Goal: Information Seeking & Learning: Learn about a topic

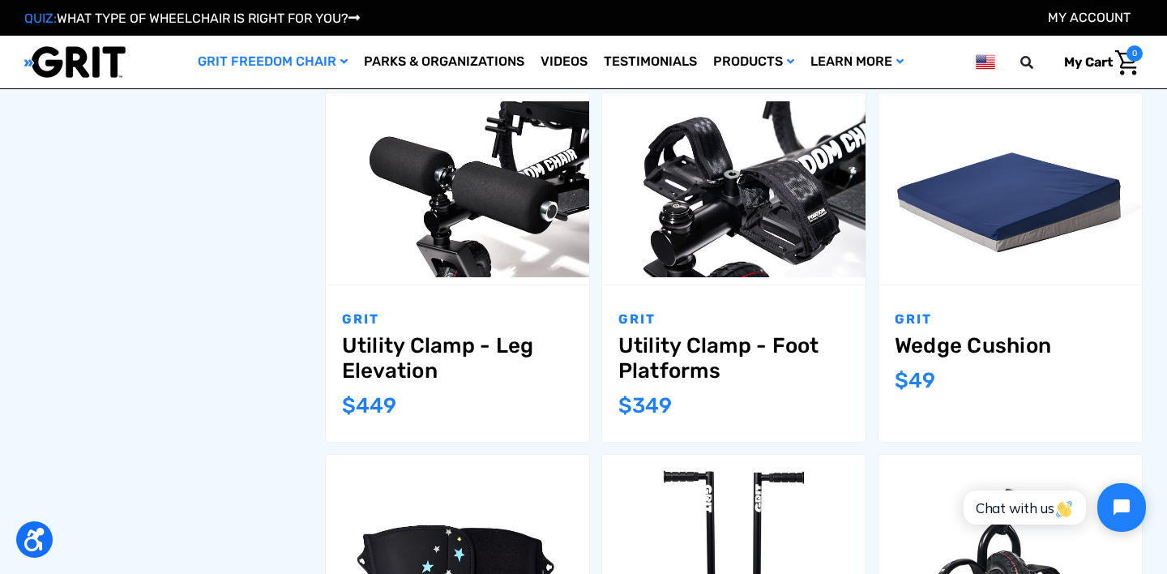
scroll to position [947, 0]
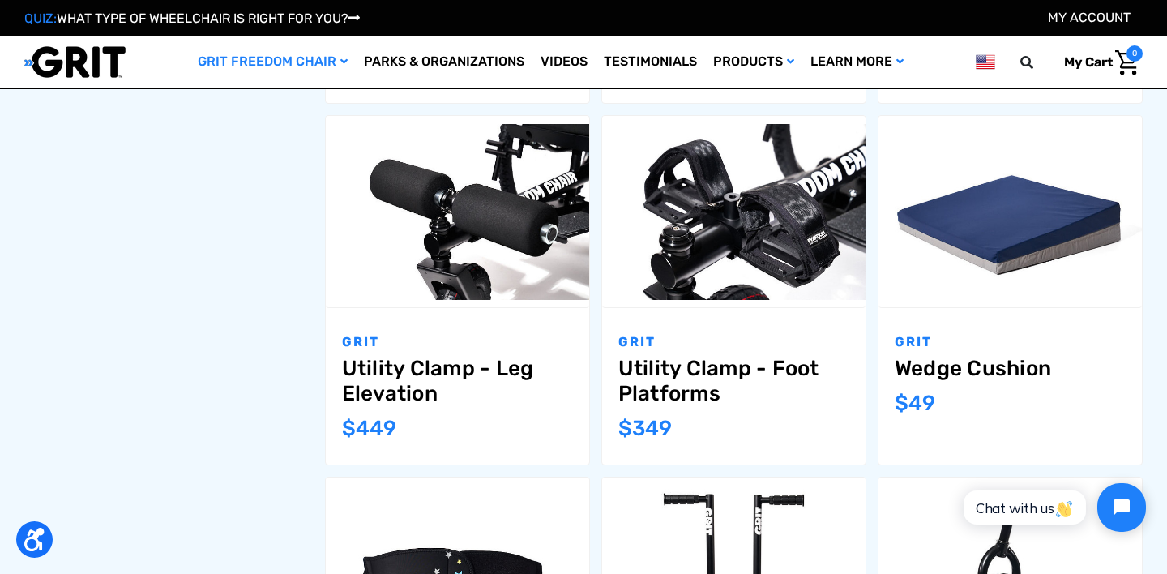
click at [173, 289] on div "GRIT Freedom Chair GRIT Freedom Chairs GRIT Freedom Chair Accessories Filter by…" at bounding box center [583, 326] width 1129 height 1949
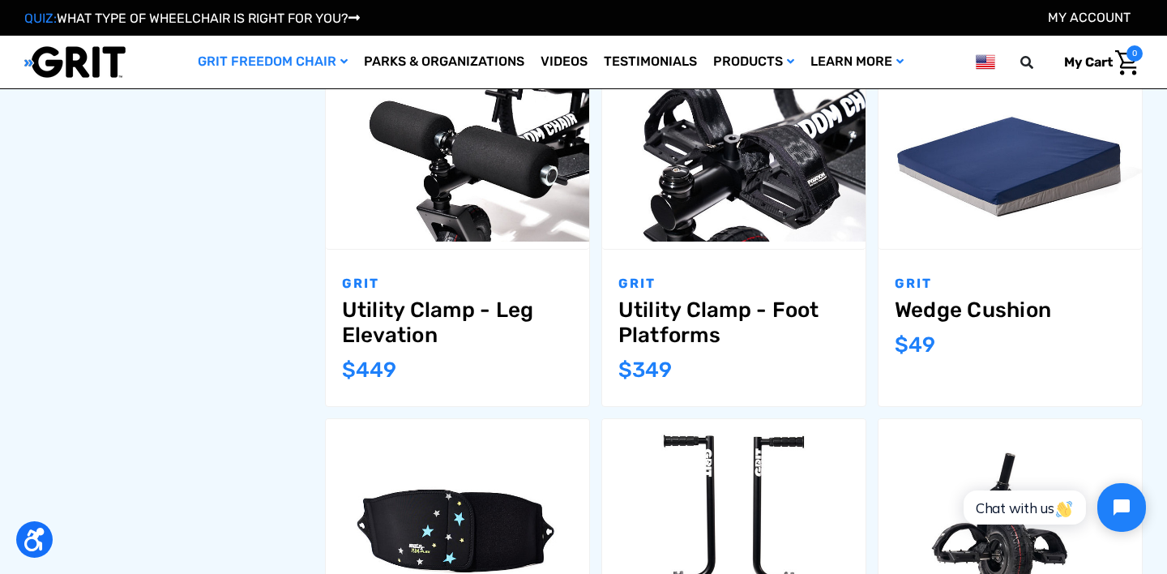
scroll to position [1011, 0]
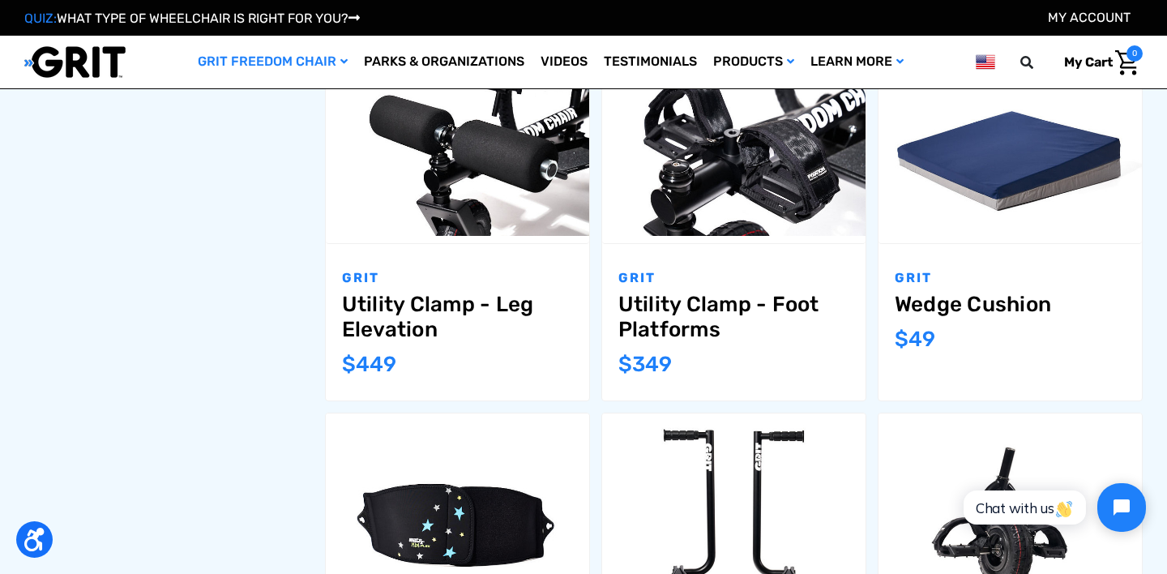
click at [233, 212] on div "GRIT Freedom Chair GRIT Freedom Chairs GRIT Freedom Chair Accessories Filter by…" at bounding box center [583, 262] width 1129 height 1949
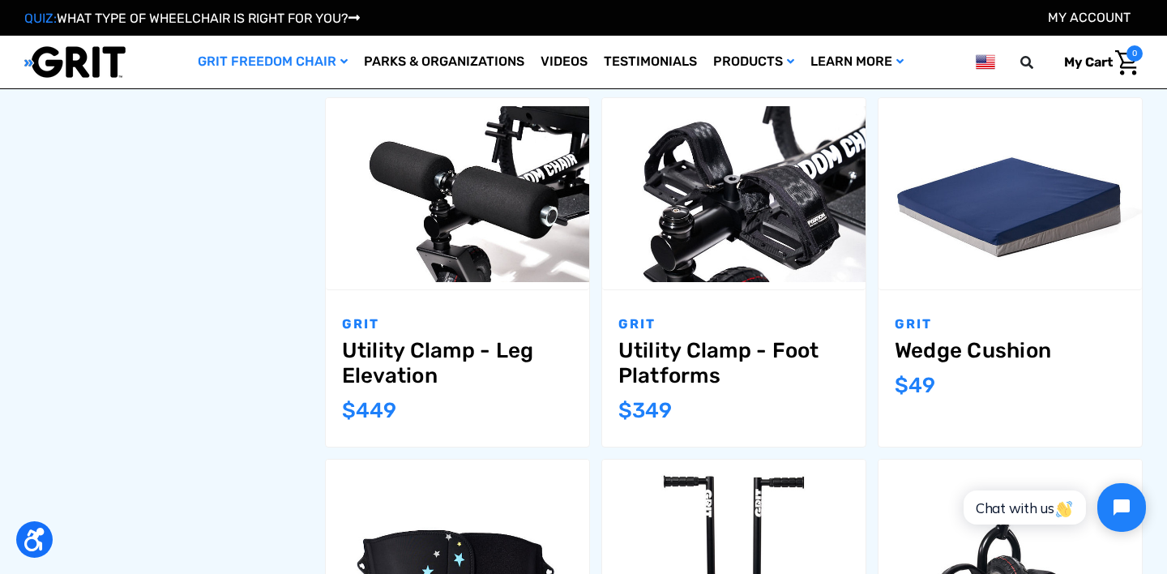
scroll to position [945, 0]
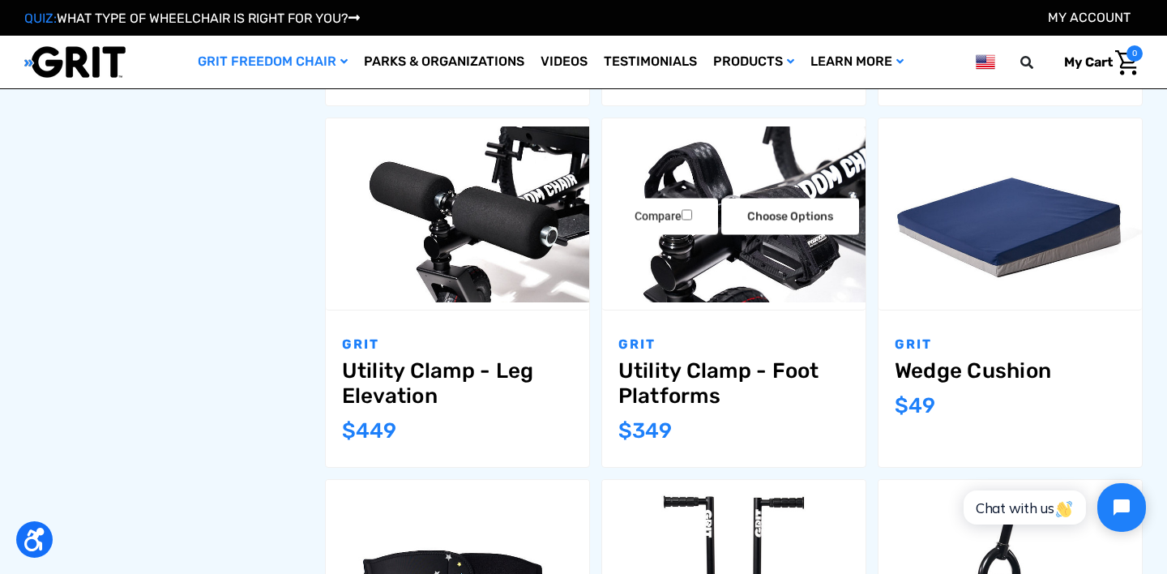
click at [707, 258] on img "Utility Clamp - Foot Platforms,$349.00\a" at bounding box center [733, 214] width 263 height 176
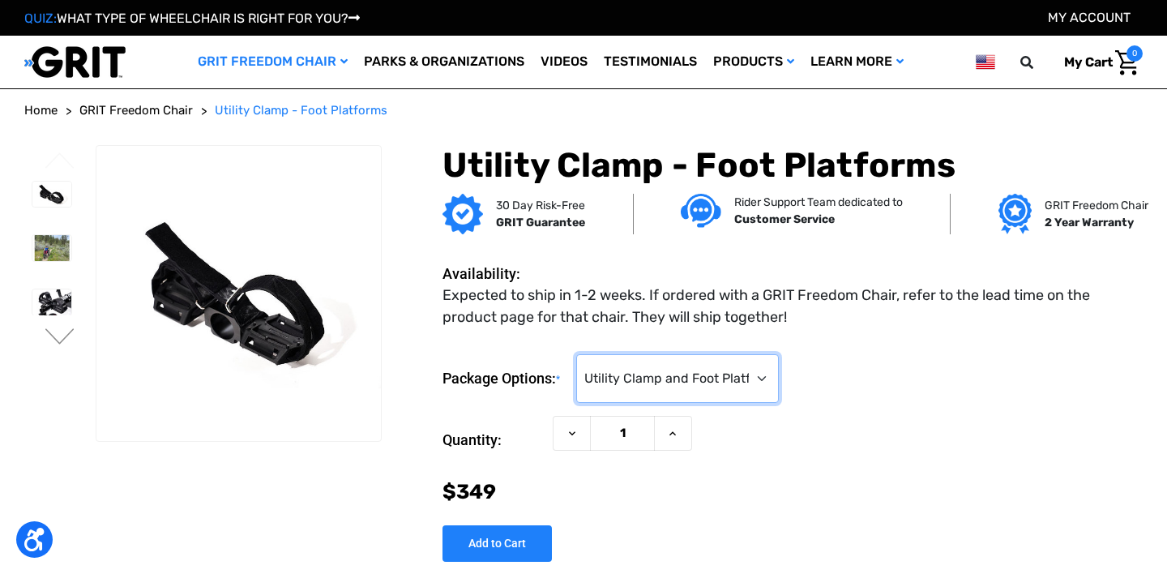
click at [638, 382] on select "Choose Options Utility Clamp and Foot Platforms ($349) Foot Platforms Only (No …" at bounding box center [677, 378] width 203 height 49
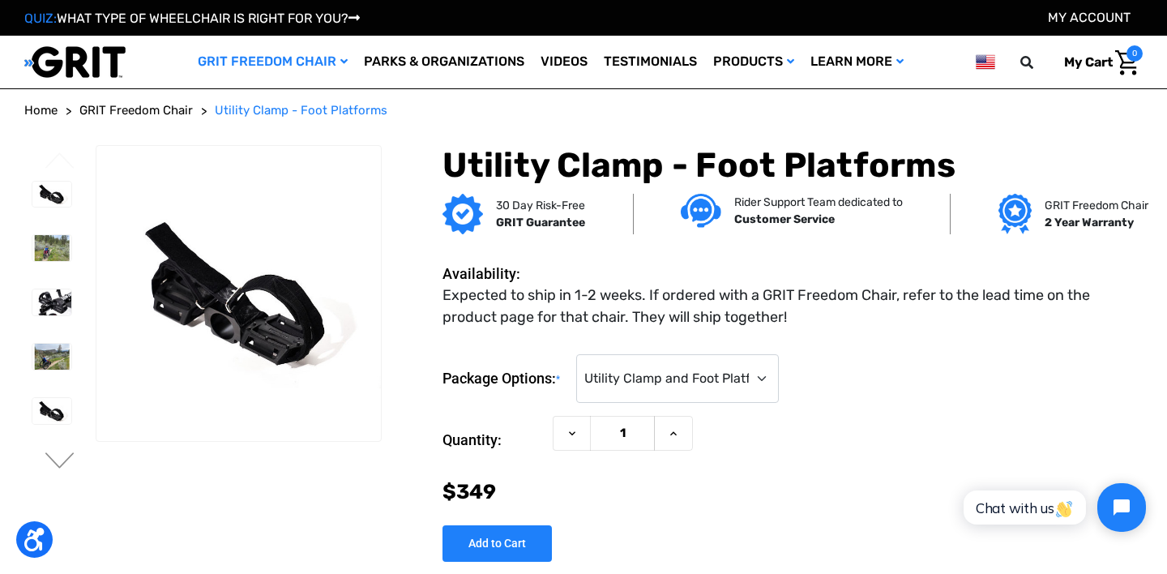
click at [130, 112] on span "GRIT Freedom Chair" at bounding box center [135, 110] width 113 height 15
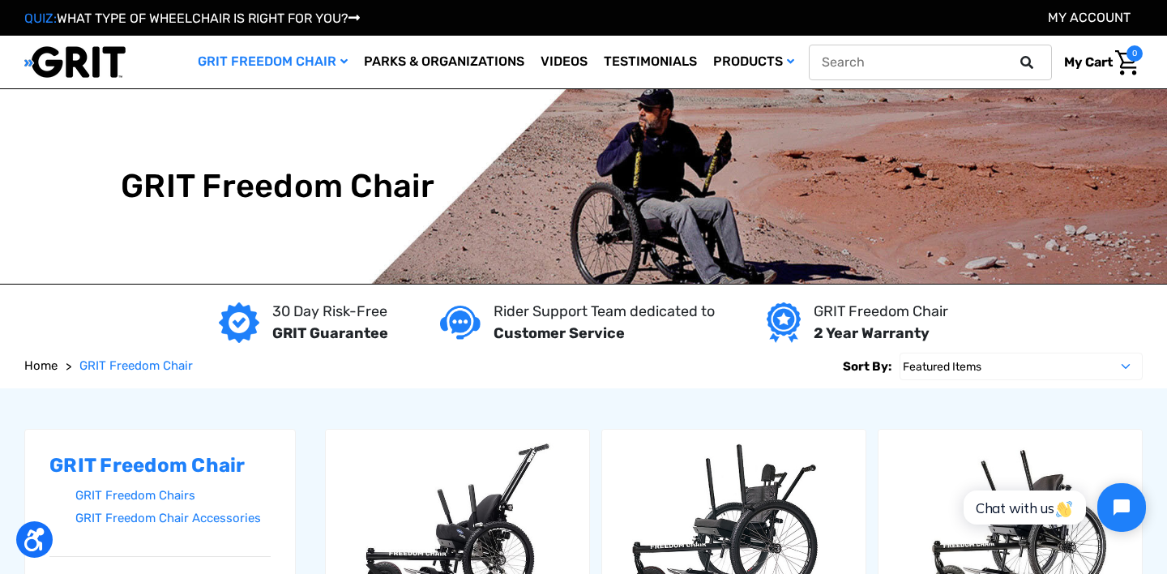
click at [1017, 61] on button at bounding box center [1031, 62] width 32 height 15
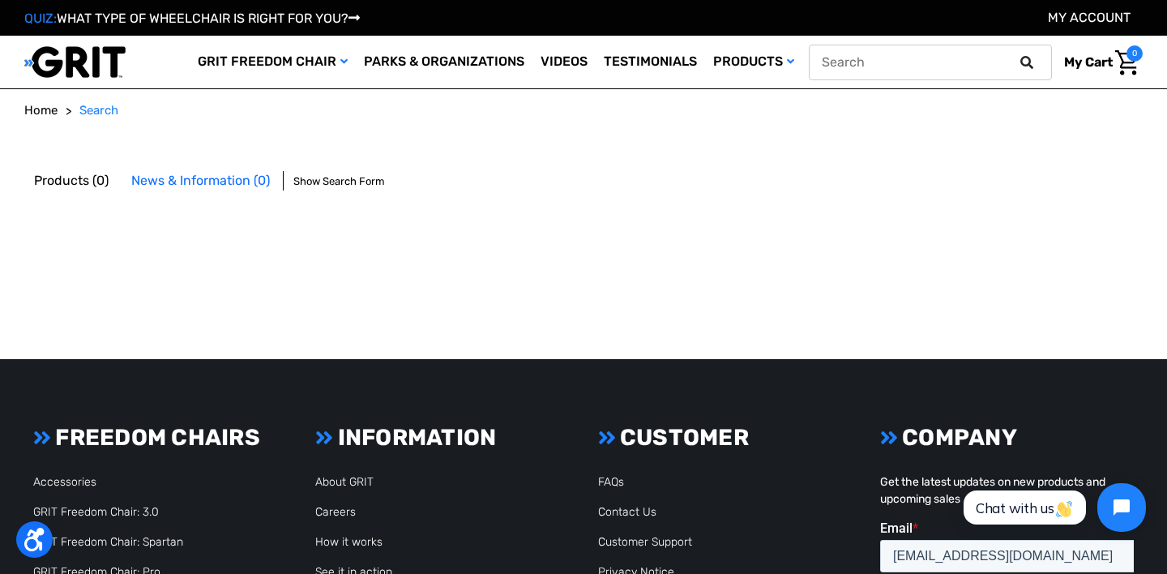
click at [957, 64] on input "text" at bounding box center [930, 63] width 243 height 36
type input "push only"
click at [1015, 55] on button at bounding box center [1031, 62] width 32 height 15
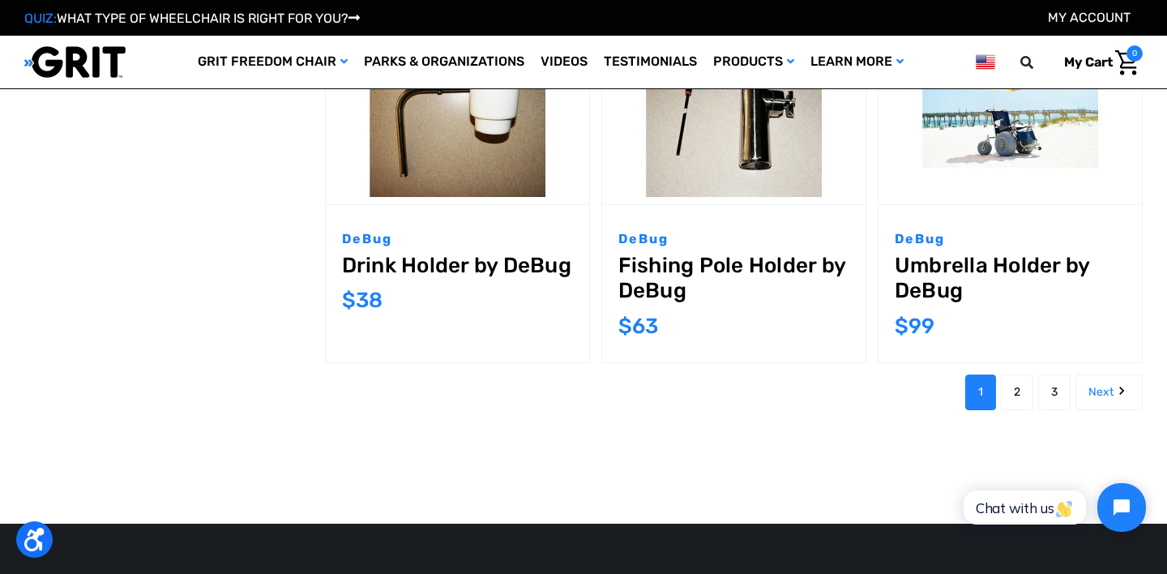
scroll to position [1604, 0]
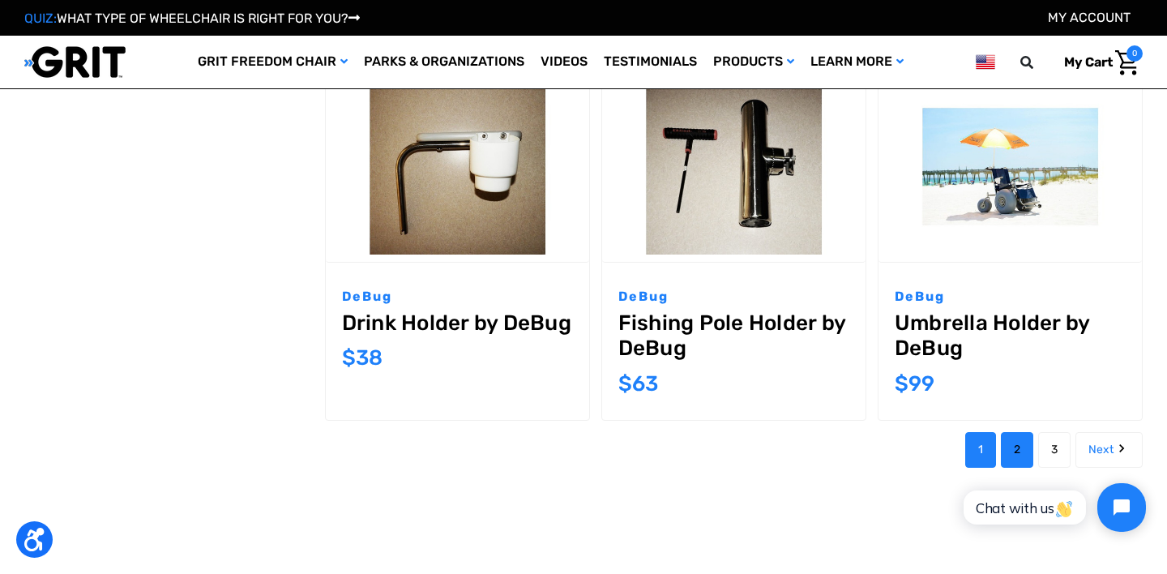
click at [1010, 432] on link "2" at bounding box center [1017, 450] width 32 height 36
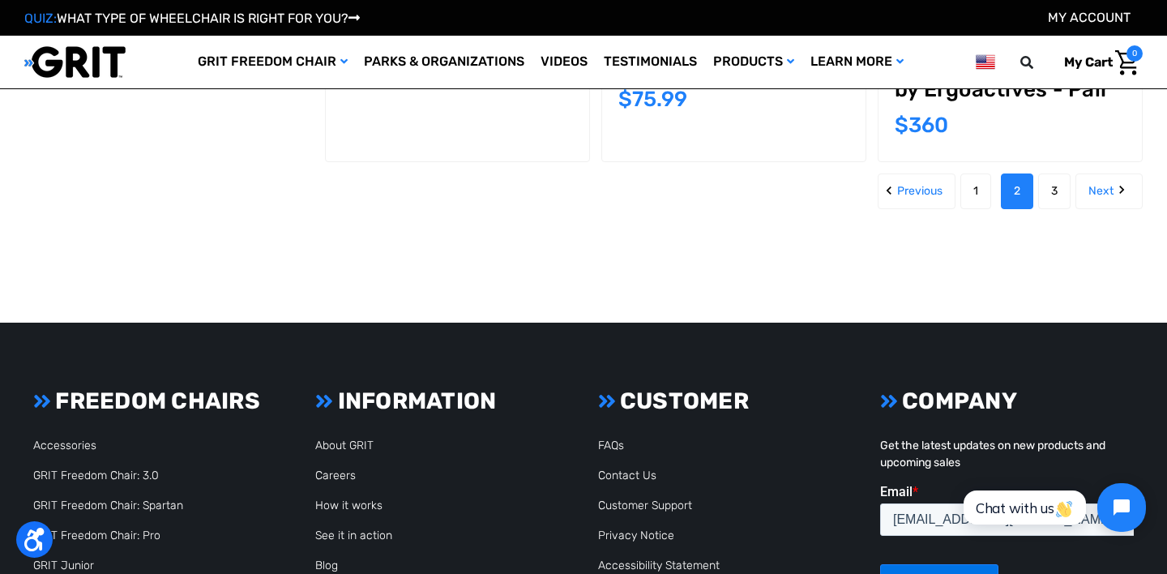
scroll to position [1794, 0]
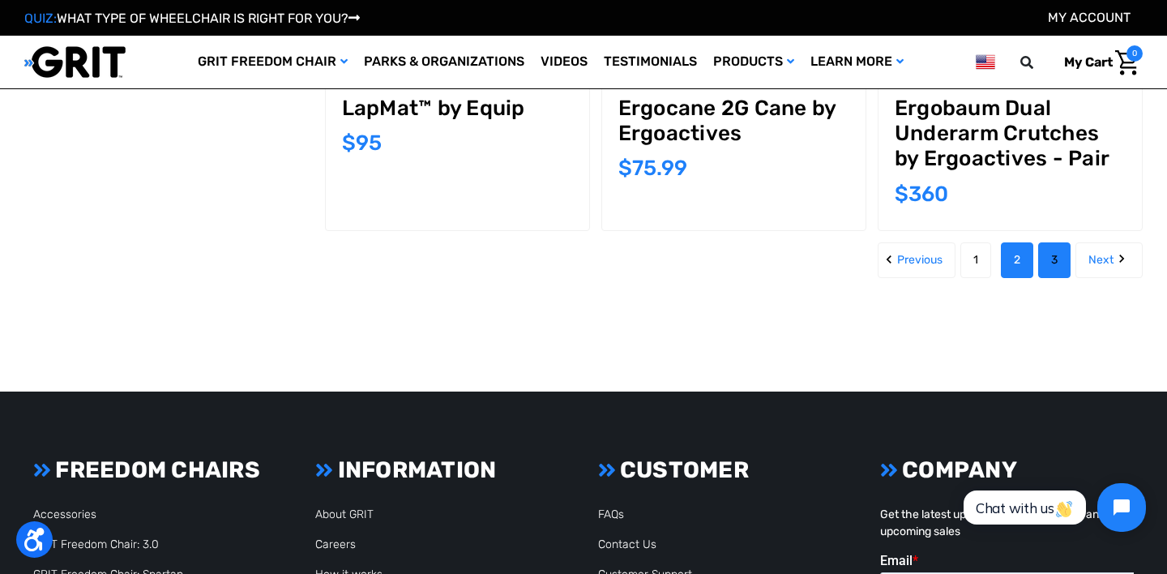
click at [1050, 250] on link "3" at bounding box center [1054, 260] width 32 height 36
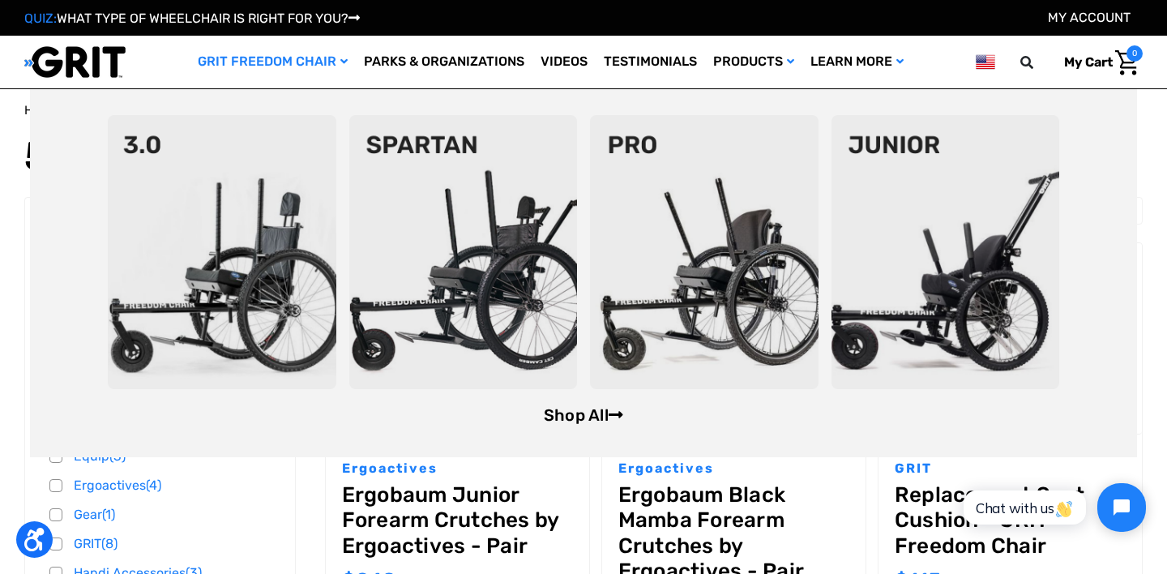
click at [591, 424] on link "Shop All" at bounding box center [583, 414] width 79 height 19
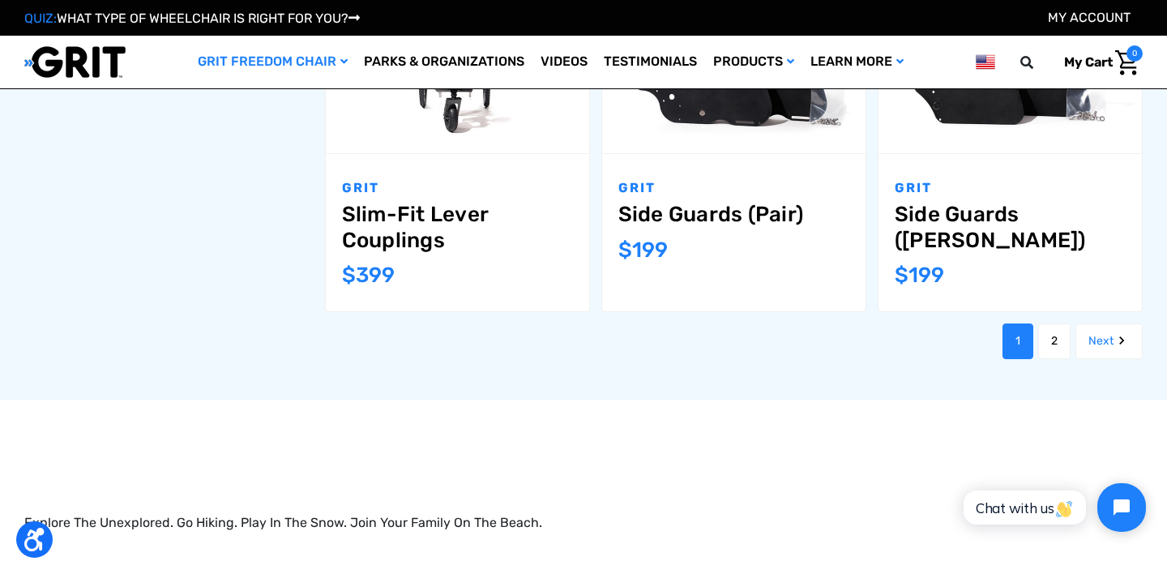
scroll to position [1817, 0]
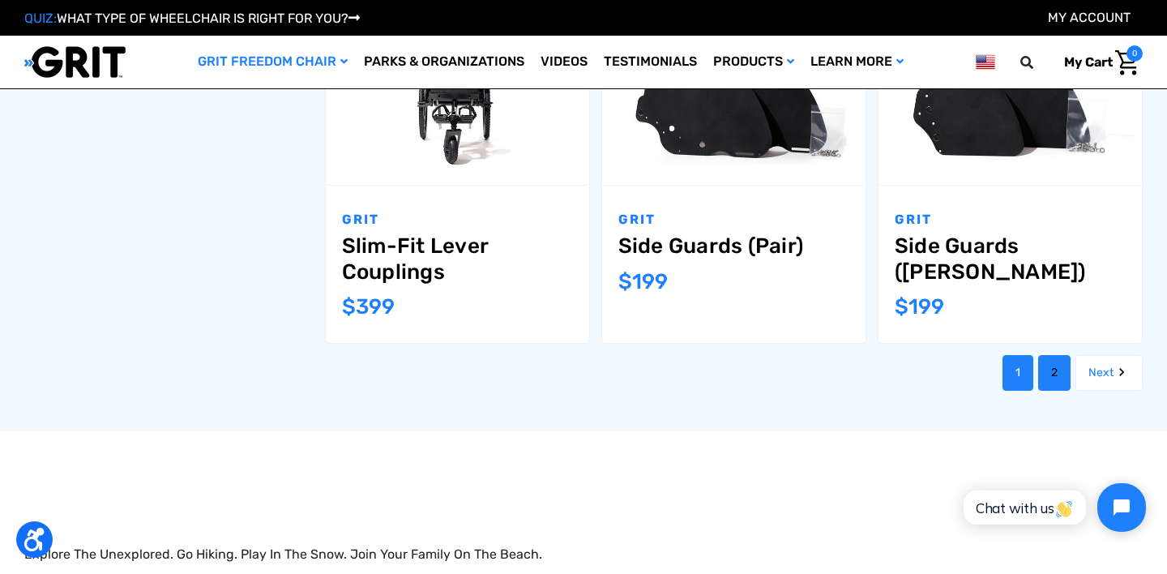
click at [1056, 355] on link "2" at bounding box center [1054, 373] width 32 height 36
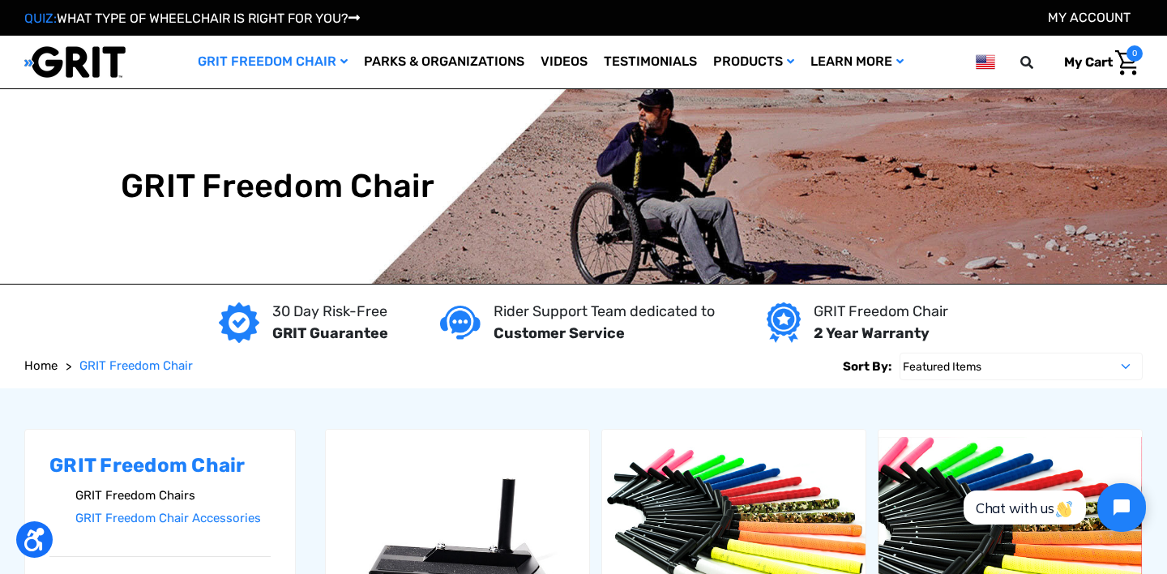
click at [105, 493] on link "GRIT Freedom Chairs" at bounding box center [172, 495] width 195 height 23
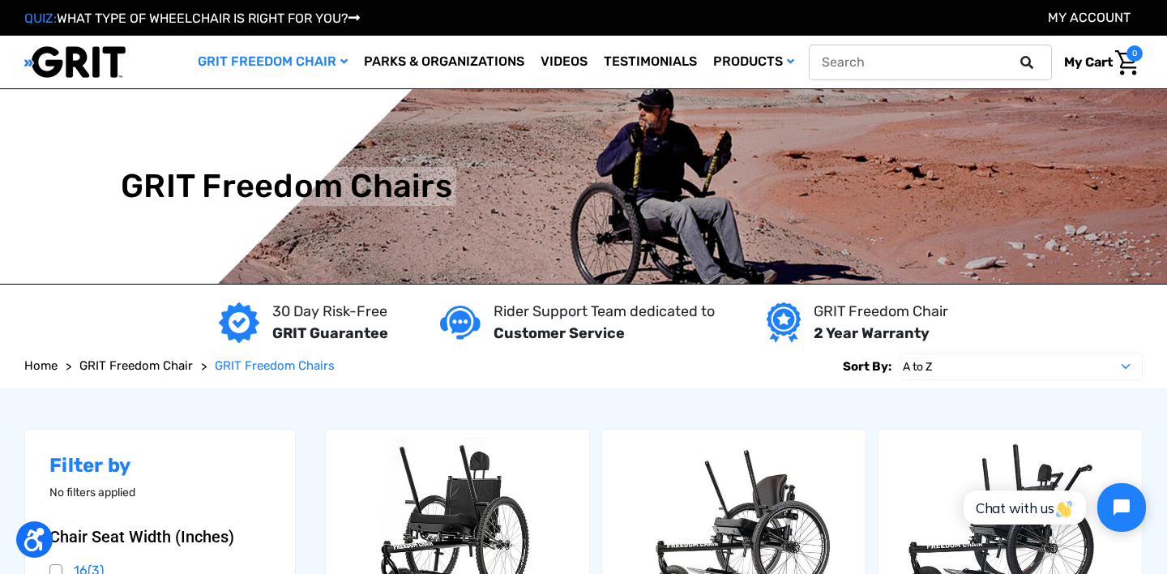
click at [930, 62] on input "text" at bounding box center [930, 63] width 243 height 36
type input "push only"
click at [1015, 55] on button at bounding box center [1031, 62] width 32 height 15
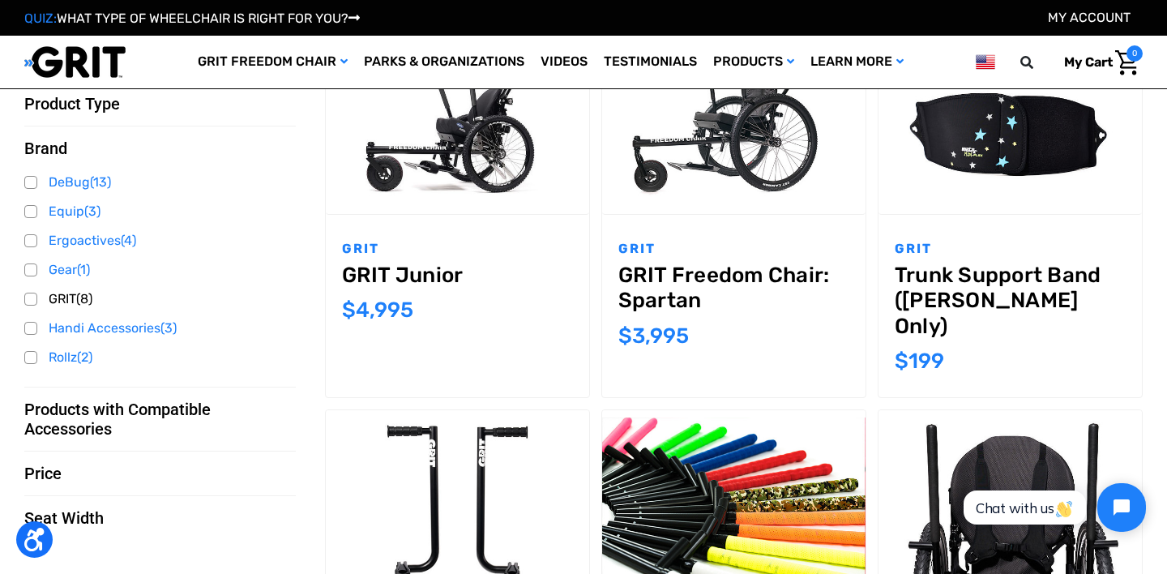
click at [32, 301] on link "GRIT (8)" at bounding box center [159, 299] width 271 height 24
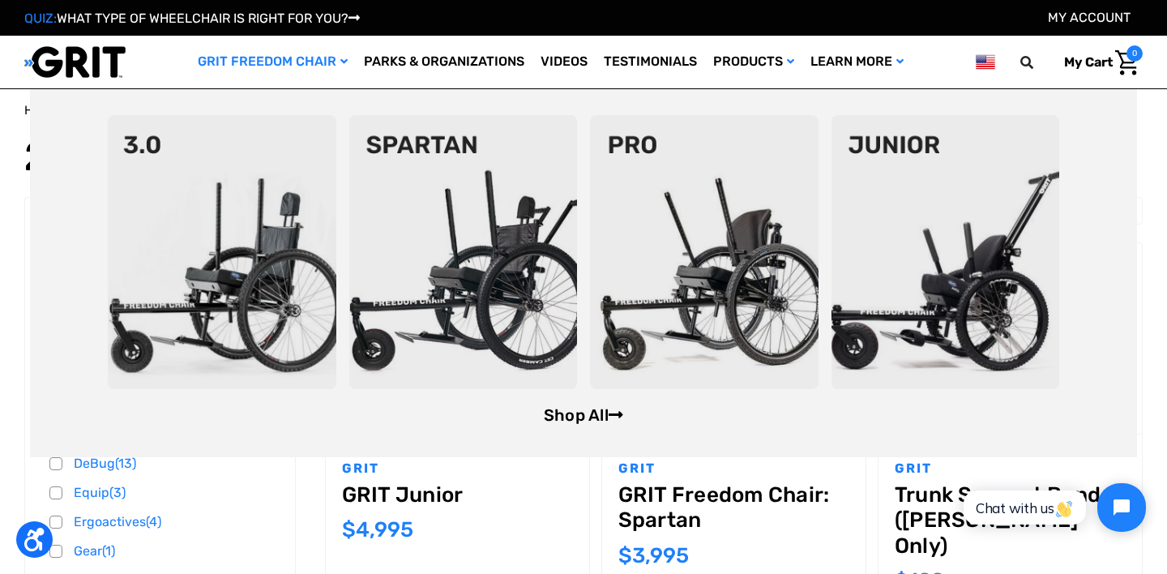
click at [589, 411] on link "Shop All" at bounding box center [583, 414] width 79 height 19
